Goal: Check status

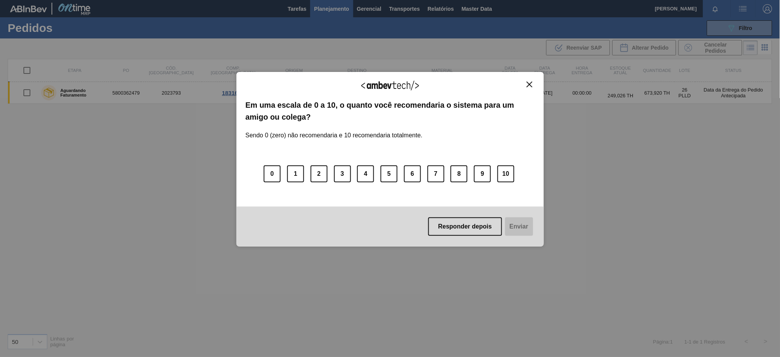
click at [528, 88] on div "Agradecemos seu feedback!" at bounding box center [390, 90] width 289 height 18
click at [531, 82] on img "Close" at bounding box center [530, 85] width 6 height 6
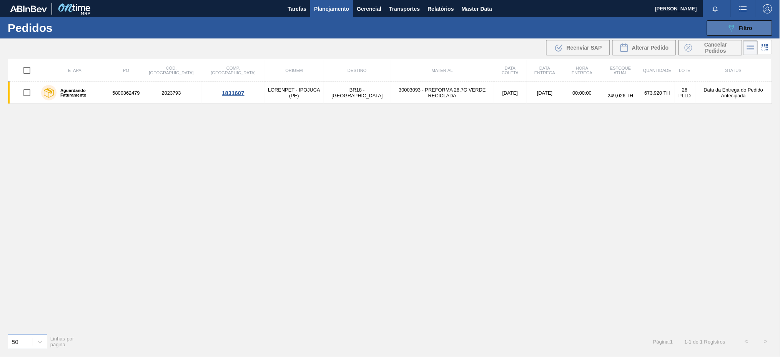
click at [753, 24] on button "089F7B8B-B2A5-4AFE-B5C0-19BA573D28AC Filtro" at bounding box center [739, 27] width 65 height 15
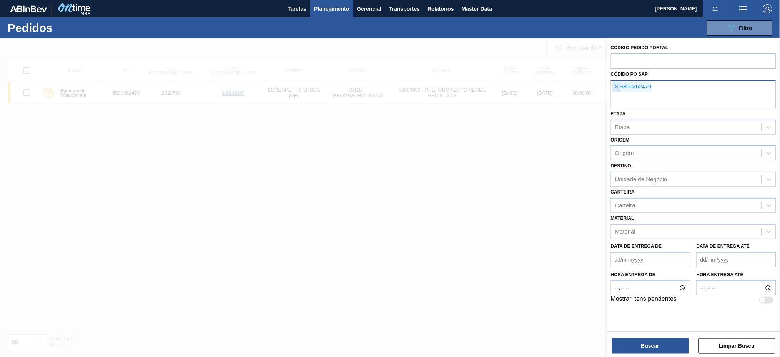
click at [619, 83] on span "×" at bounding box center [616, 86] width 7 height 9
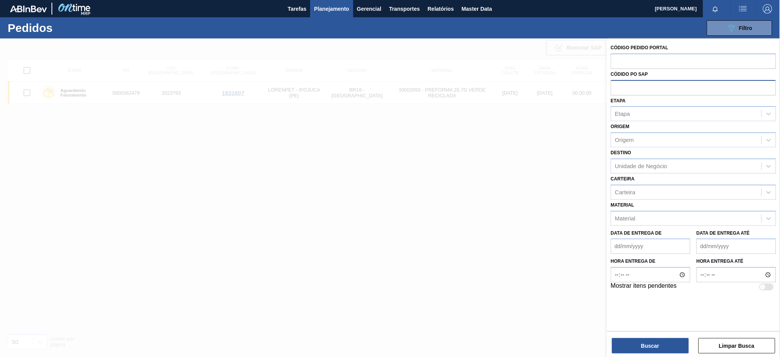
paste input "5800362479"
type input "5800362479"
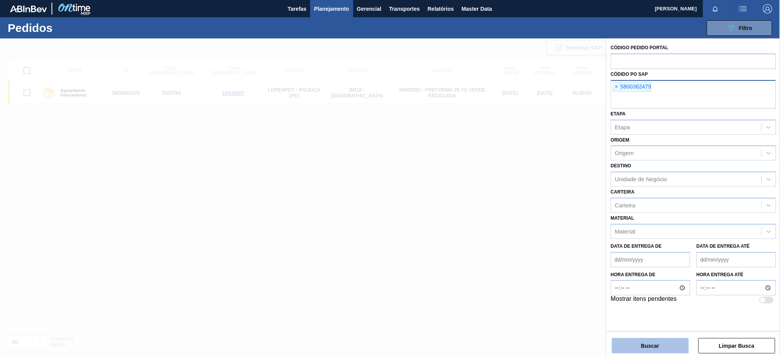
click at [629, 346] on button "Buscar" at bounding box center [650, 345] width 77 height 15
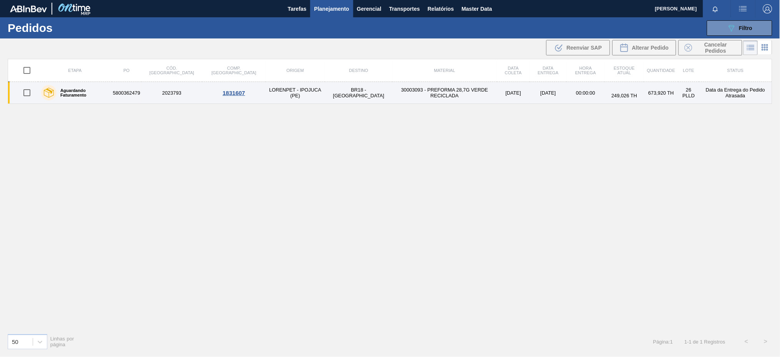
click at [141, 92] on td "5800362479" at bounding box center [127, 93] width 30 height 22
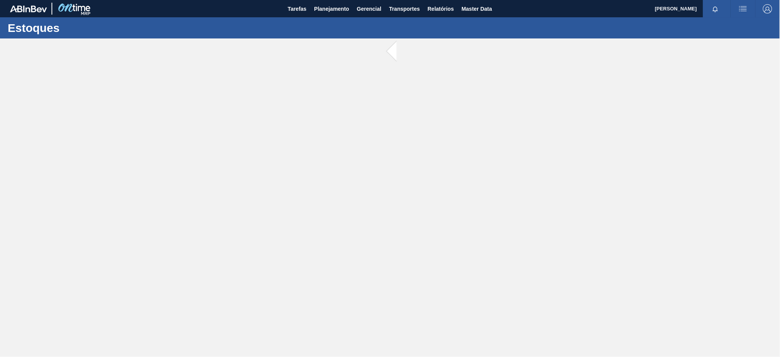
click at [141, 92] on main "Tarefas Planejamento Gerencial Transportes Relatórios Master Data [PERSON_NAME]…" at bounding box center [390, 178] width 780 height 357
